Goal: Transaction & Acquisition: Purchase product/service

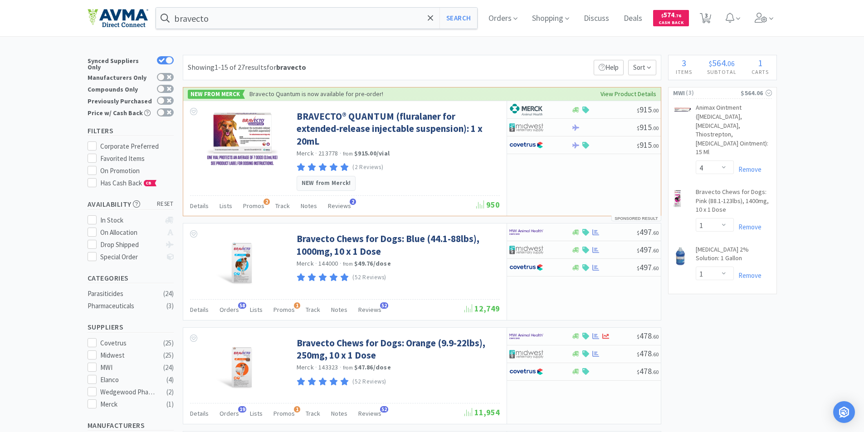
select select "4"
select select "1"
click at [499, 16] on span "Orders" at bounding box center [503, 18] width 36 height 36
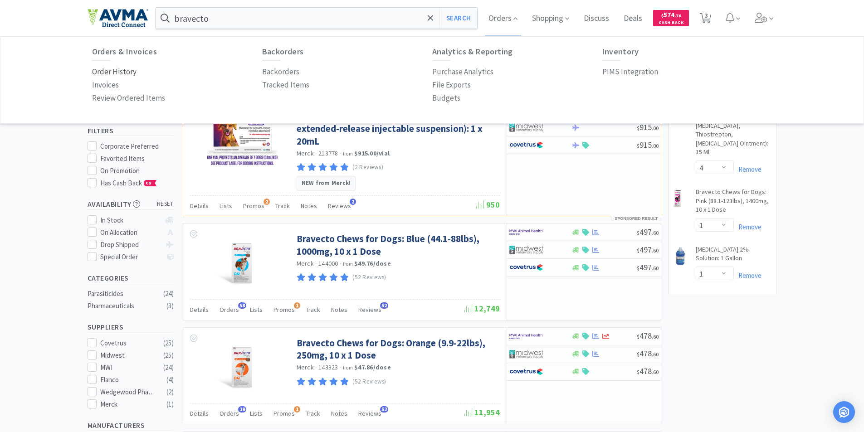
click at [98, 70] on p "Order History" at bounding box center [114, 72] width 44 height 12
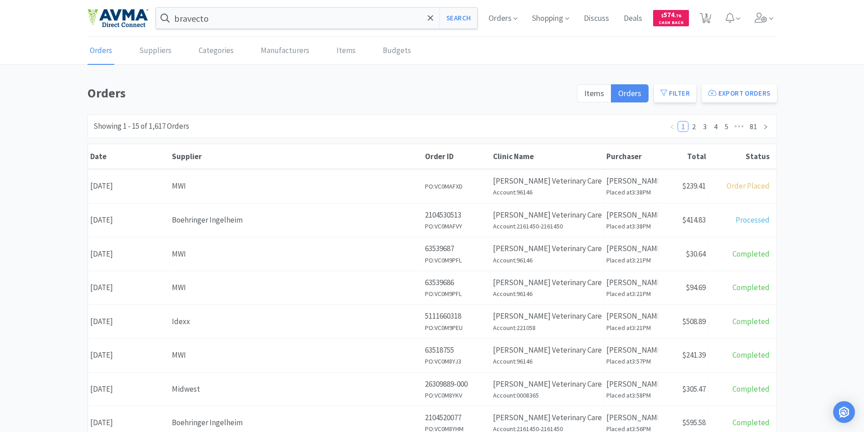
click at [119, 221] on div "Date [DATE]" at bounding box center [129, 220] width 82 height 23
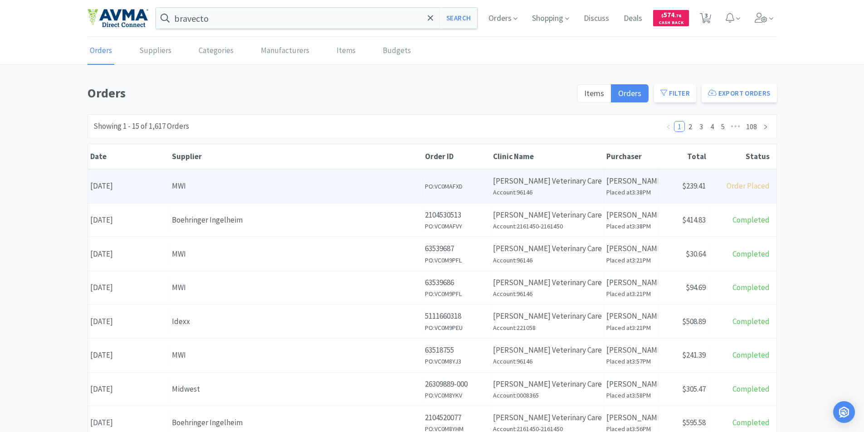
click at [123, 186] on div "Date [DATE]" at bounding box center [129, 186] width 82 height 23
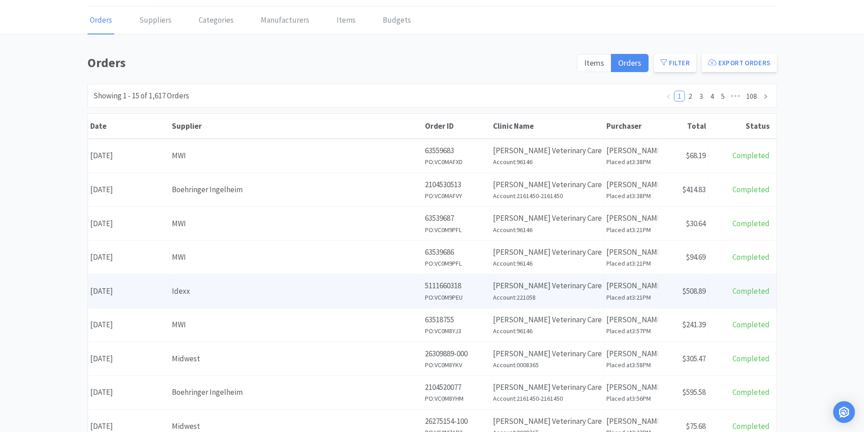
scroll to position [45, 0]
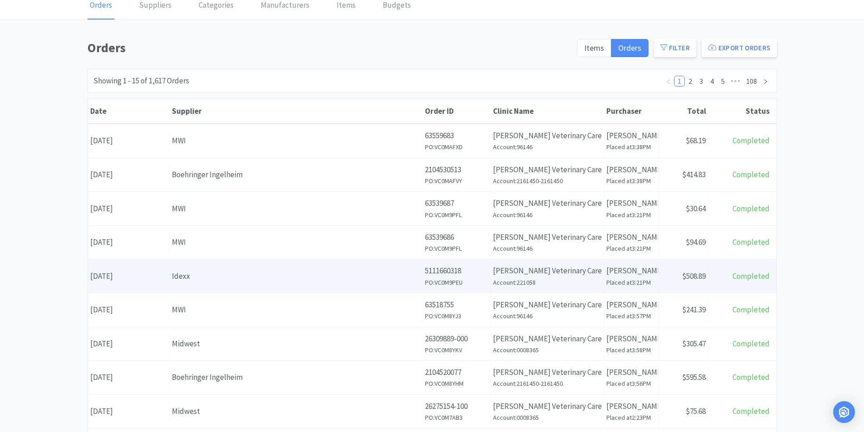
click at [136, 277] on div "Date [DATE]" at bounding box center [129, 276] width 82 height 23
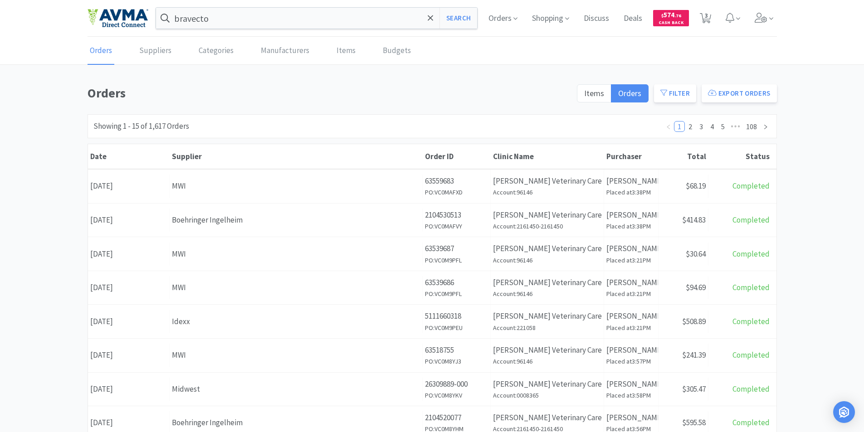
scroll to position [45, 0]
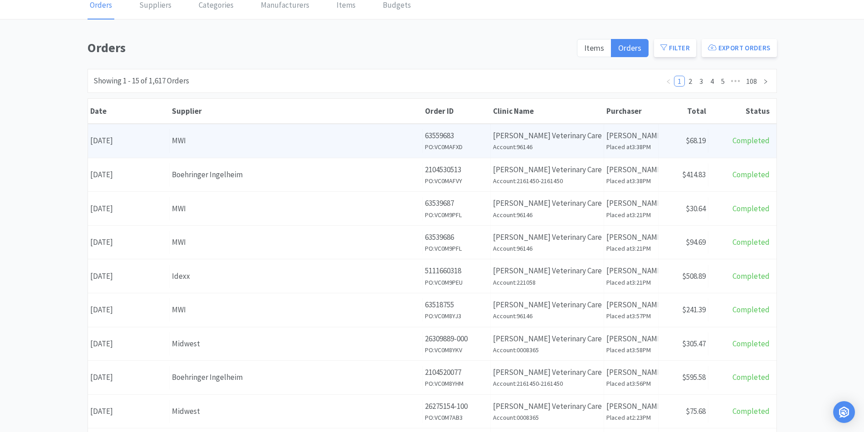
click at [147, 140] on div "Date [DATE]" at bounding box center [129, 140] width 82 height 23
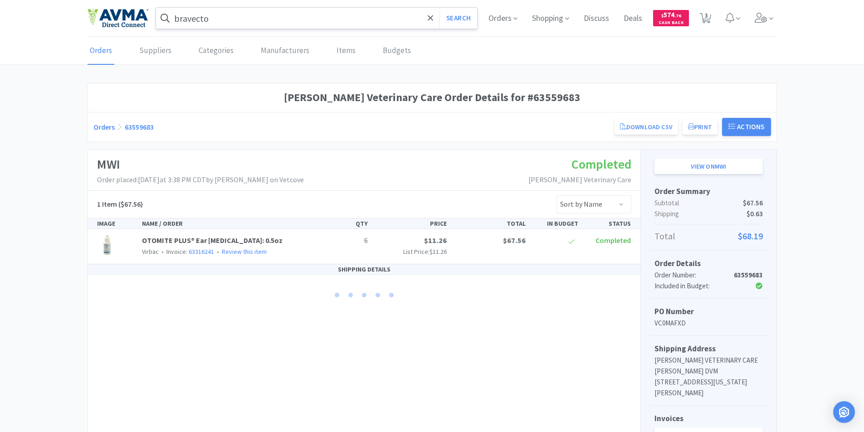
click at [251, 22] on input "bravecto" at bounding box center [317, 18] width 322 height 21
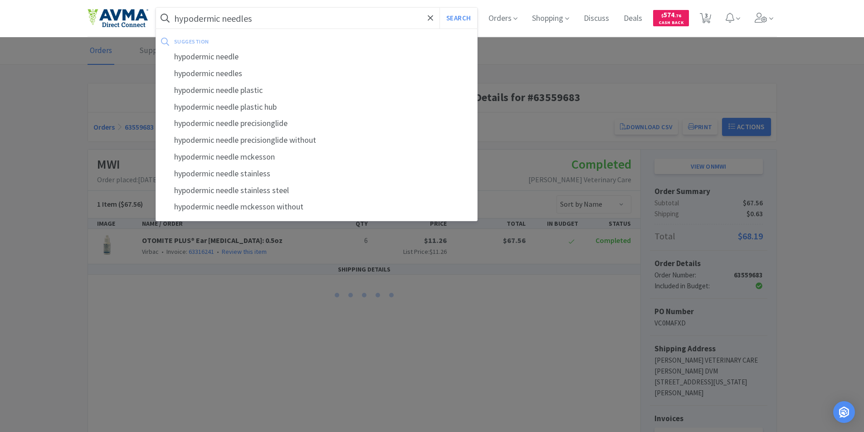
type input "hypodermic needles"
click at [440, 8] on button "Search" at bounding box center [459, 18] width 38 height 21
select select "4"
select select "1"
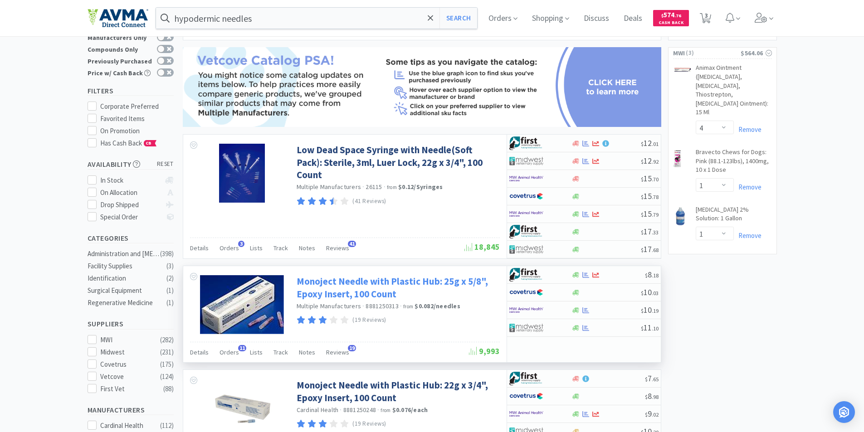
scroll to position [91, 0]
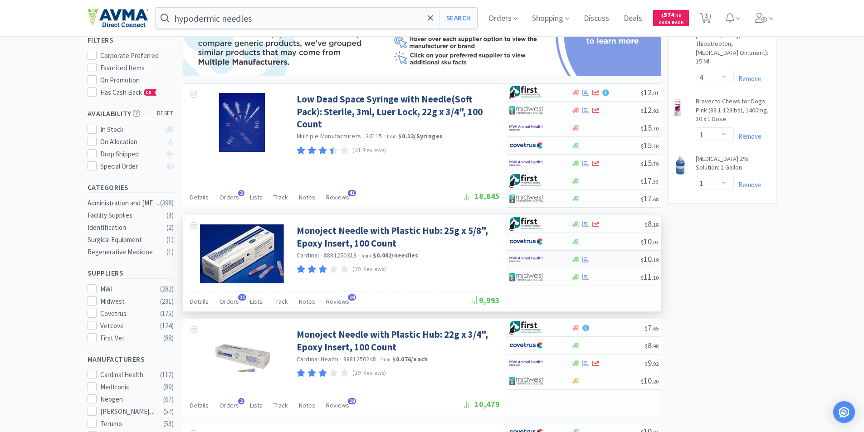
click at [518, 256] on img at bounding box center [526, 260] width 34 height 14
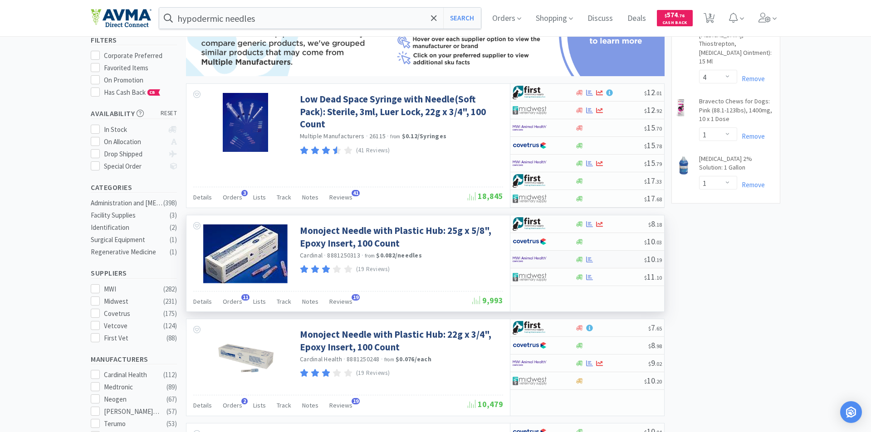
select select "1"
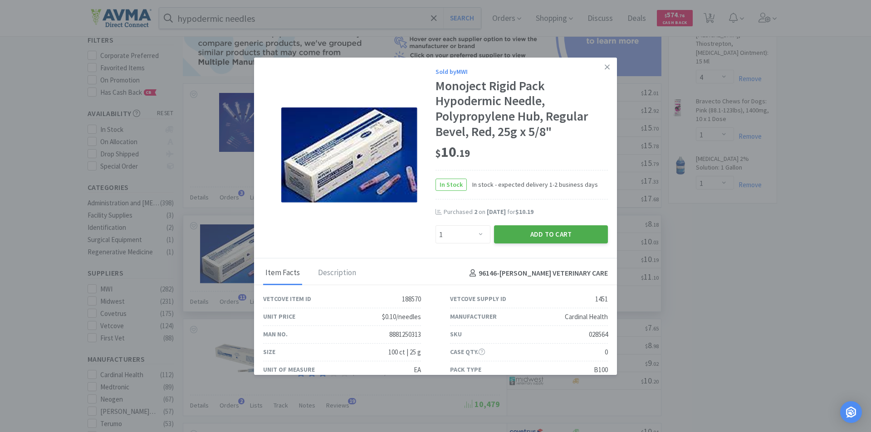
click at [519, 229] on button "Add to Cart" at bounding box center [551, 234] width 114 height 18
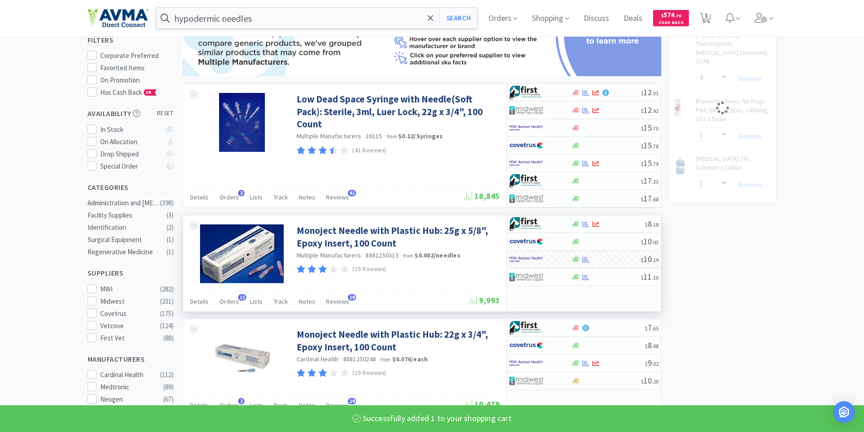
select select "1"
